Goal: Complete application form

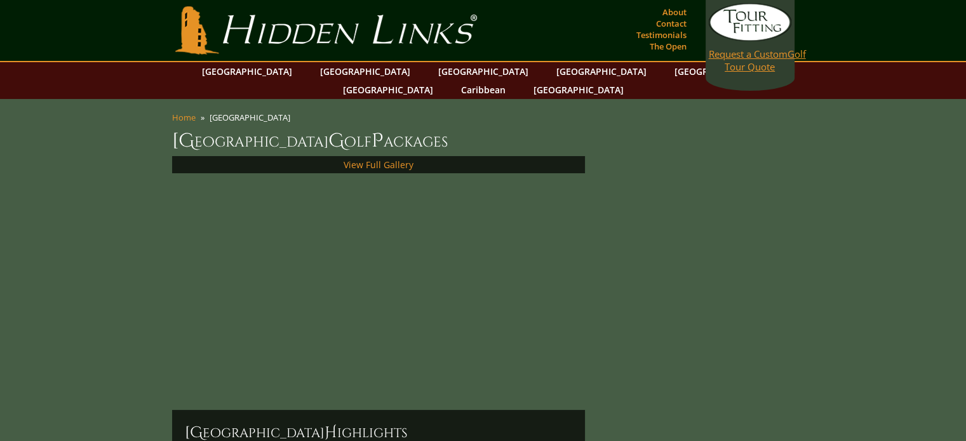
click at [747, 60] on span "Request a Custom" at bounding box center [748, 54] width 79 height 13
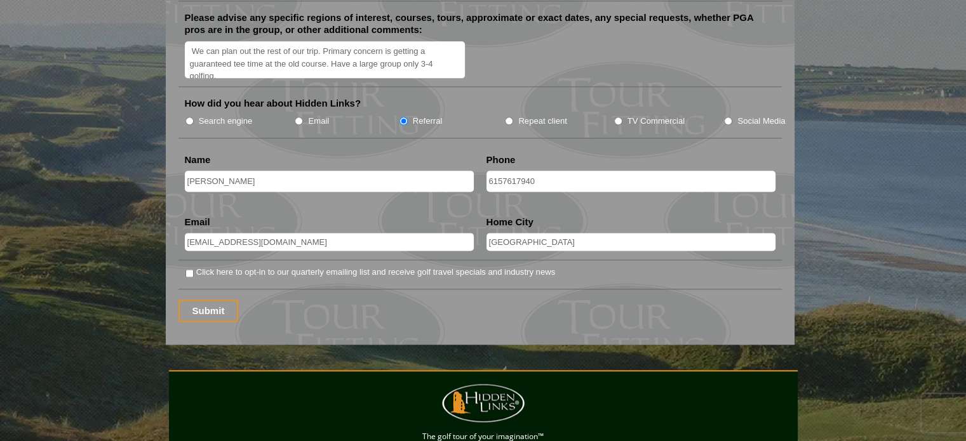
scroll to position [1641, 0]
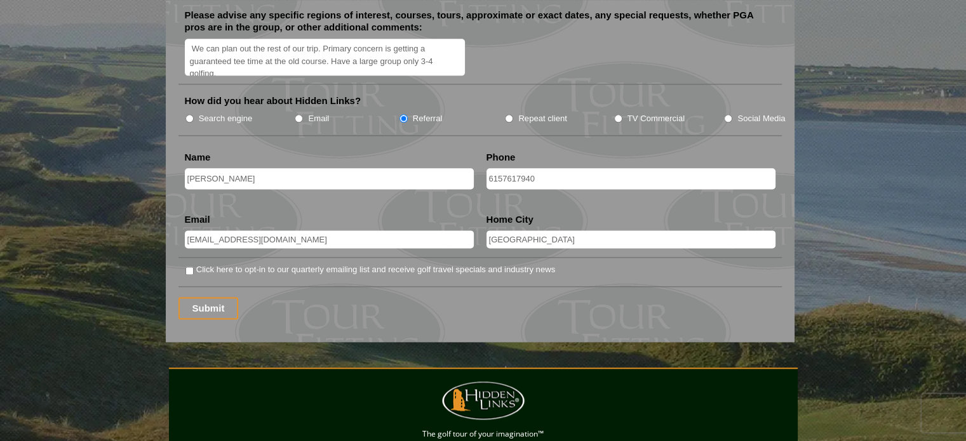
click at [187, 267] on input "Click here to opt-in to our quarterly emailing list and receive golf travel spe…" at bounding box center [189, 271] width 8 height 8
checkbox input "true"
click at [209, 297] on input "Submit" at bounding box center [208, 308] width 60 height 22
